Goal: Find contact information: Find contact information

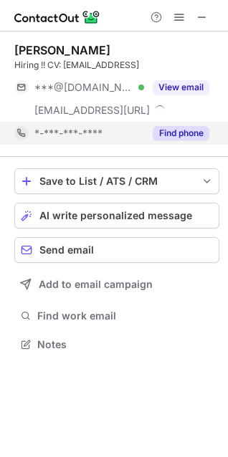
scroll to position [334, 228]
click at [172, 130] on button "Find phone" at bounding box center [181, 133] width 57 height 14
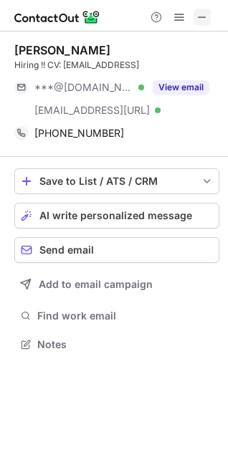
click at [205, 11] on span at bounding box center [201, 16] width 11 height 11
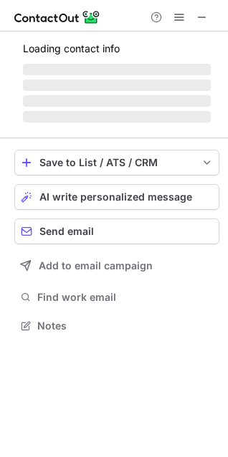
scroll to position [334, 228]
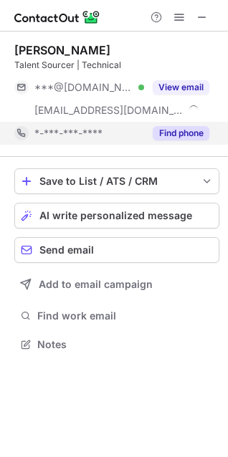
click at [165, 137] on button "Find phone" at bounding box center [181, 133] width 57 height 14
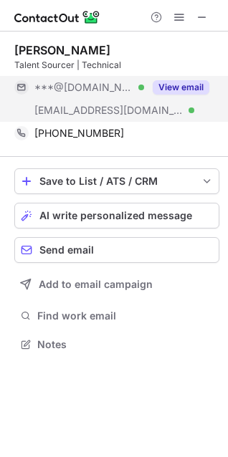
click at [170, 93] on button "View email" at bounding box center [181, 87] width 57 height 14
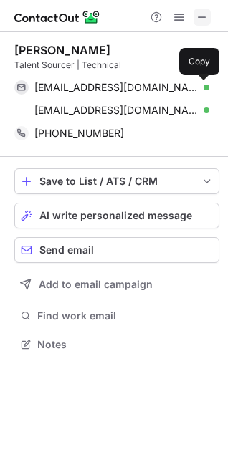
click at [197, 14] on span at bounding box center [201, 16] width 11 height 11
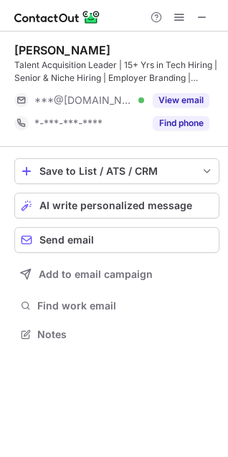
scroll to position [324, 228]
click at [203, 12] on span at bounding box center [201, 16] width 11 height 11
